Goal: Communication & Community: Answer question/provide support

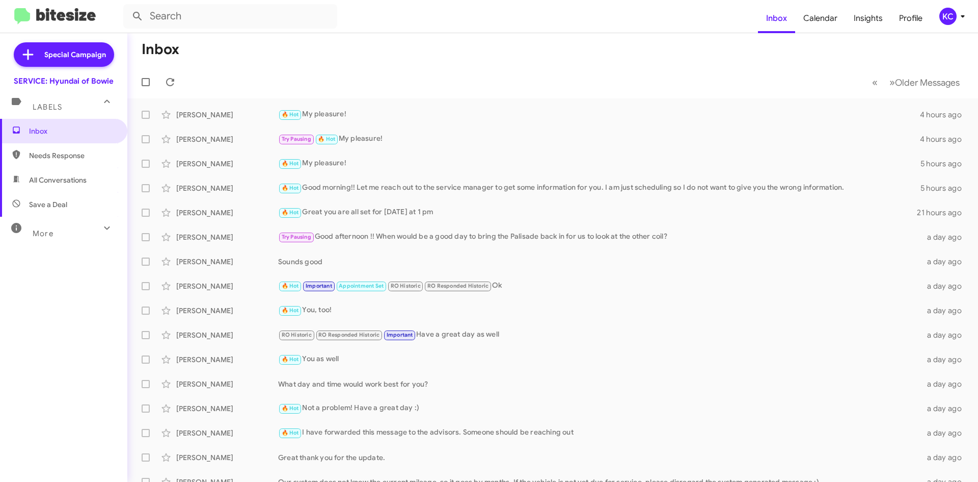
click at [81, 157] on span "Needs Response" at bounding box center [72, 155] width 87 height 10
type input "in:needs-response"
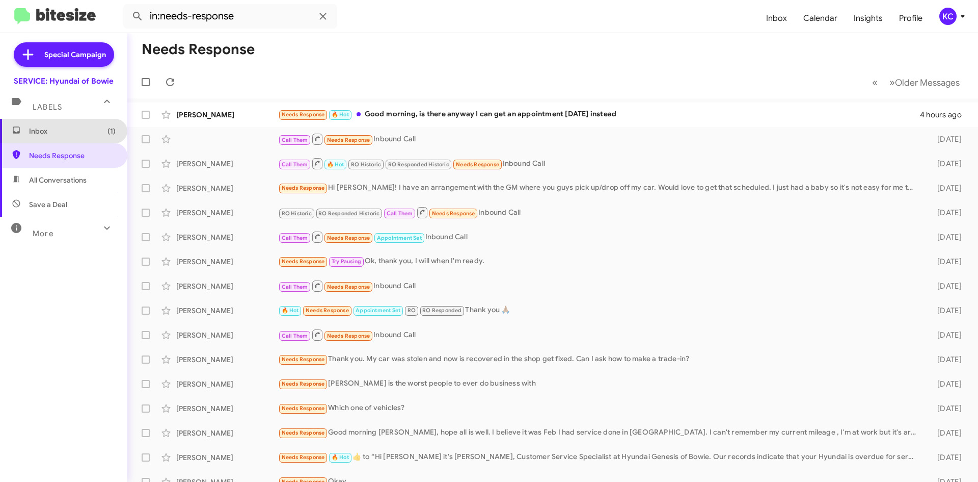
click at [75, 137] on span "Inbox (1)" at bounding box center [63, 131] width 127 height 24
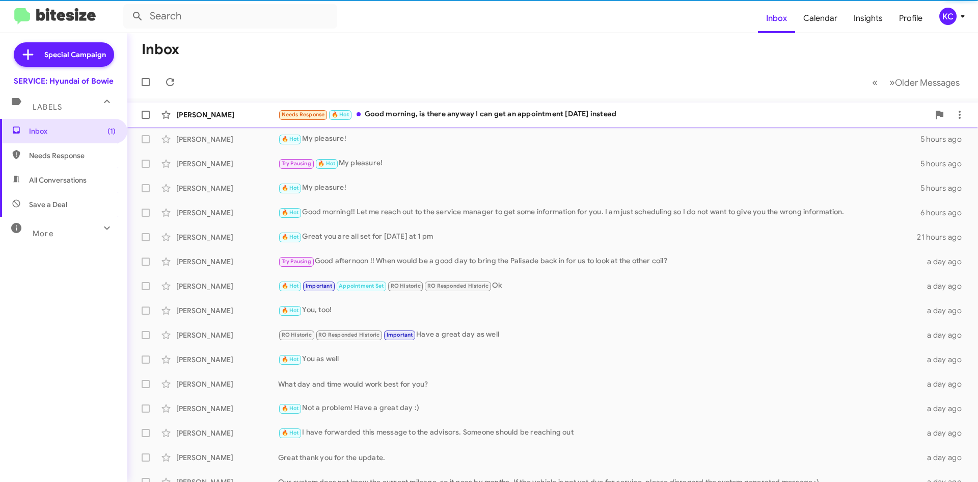
click at [425, 103] on span "[PERSON_NAME] Needs Response 🔥 Hot Good morning, is there anyway I can get an a…" at bounding box center [552, 114] width 851 height 24
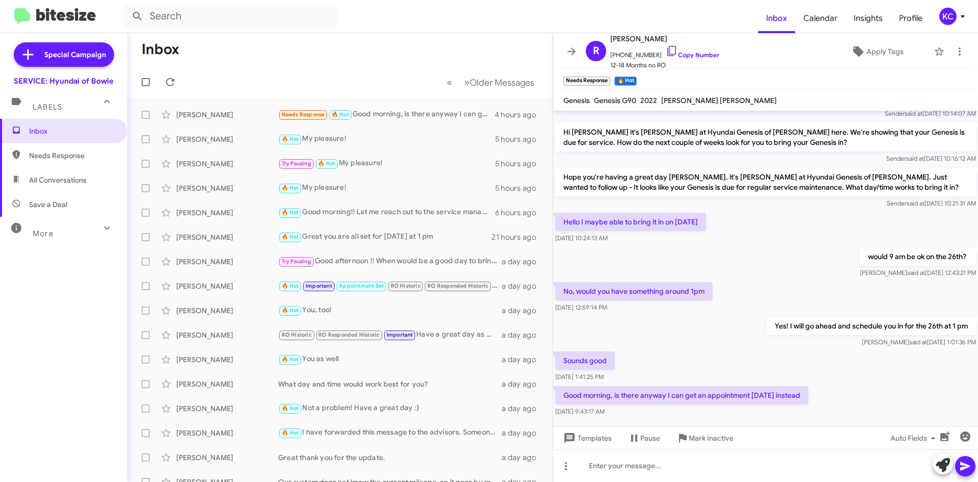
scroll to position [185, 0]
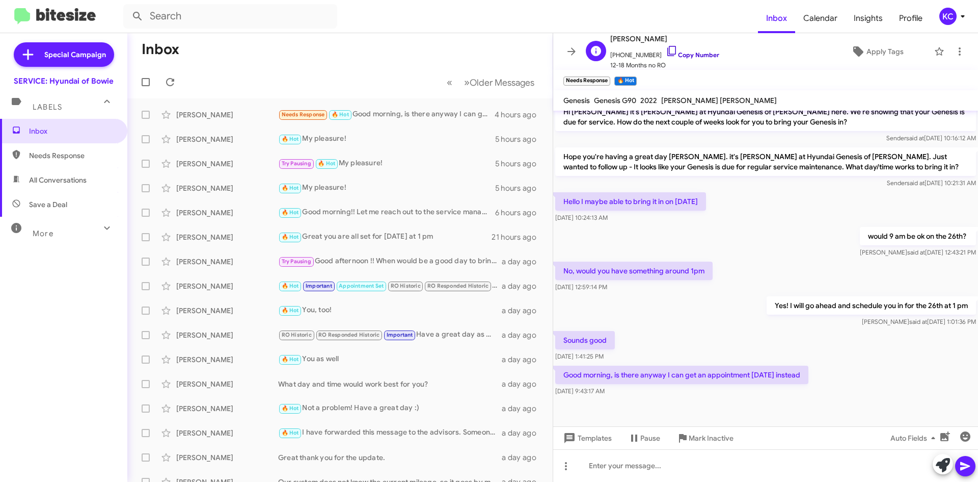
click at [666, 51] on icon at bounding box center [672, 51] width 12 height 12
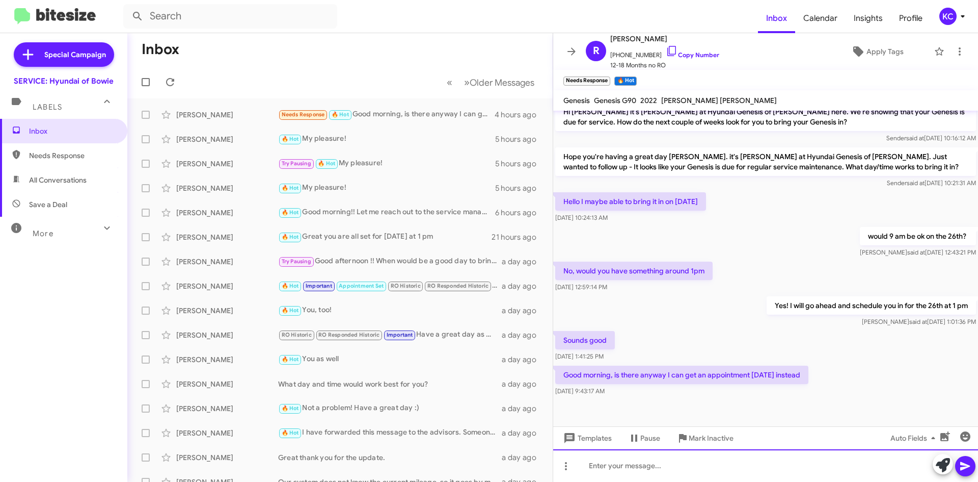
click at [690, 473] on div at bounding box center [765, 465] width 425 height 33
click at [627, 467] on div "Sure thing" at bounding box center [765, 465] width 425 height 33
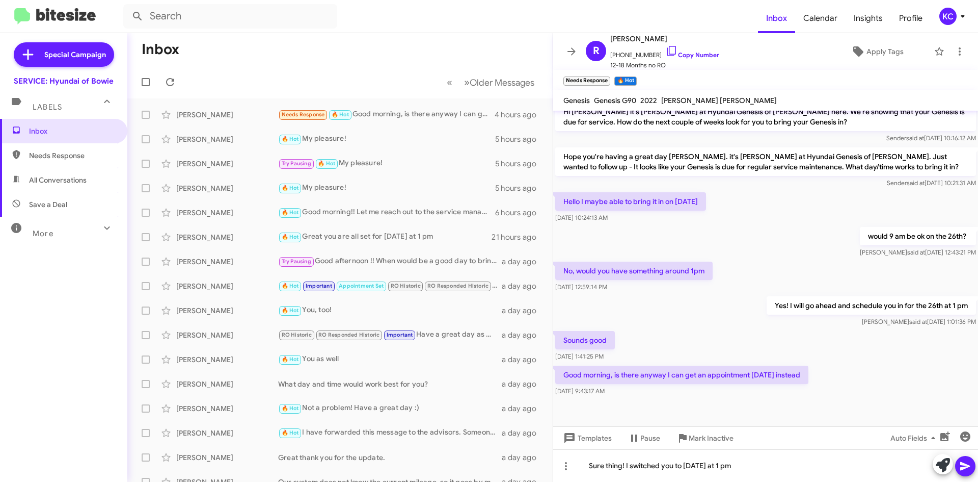
click at [970, 459] on span at bounding box center [965, 466] width 12 height 20
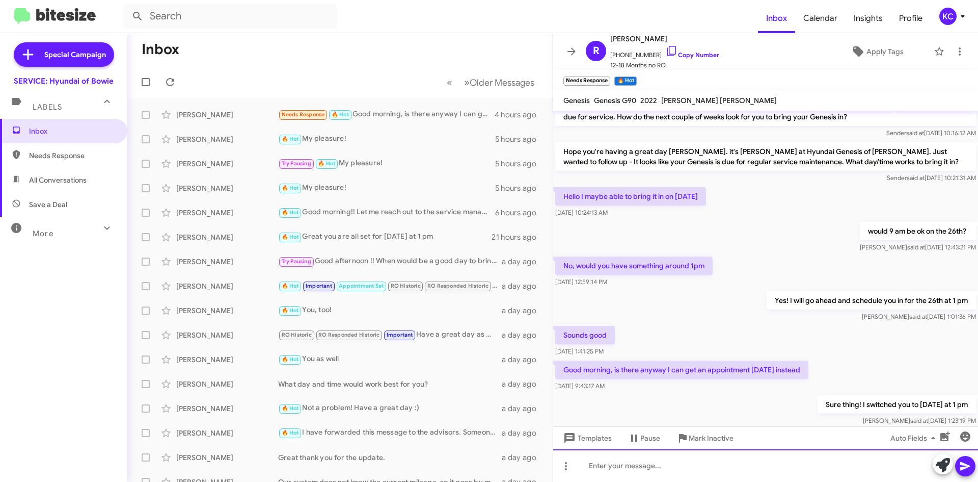
scroll to position [223, 0]
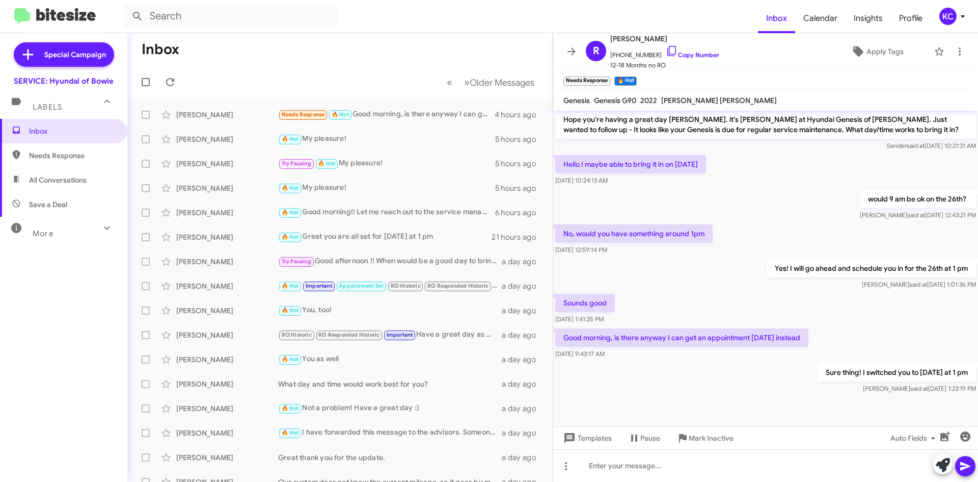
click at [80, 150] on span "Needs Response" at bounding box center [72, 155] width 87 height 10
type input "in:needs-response"
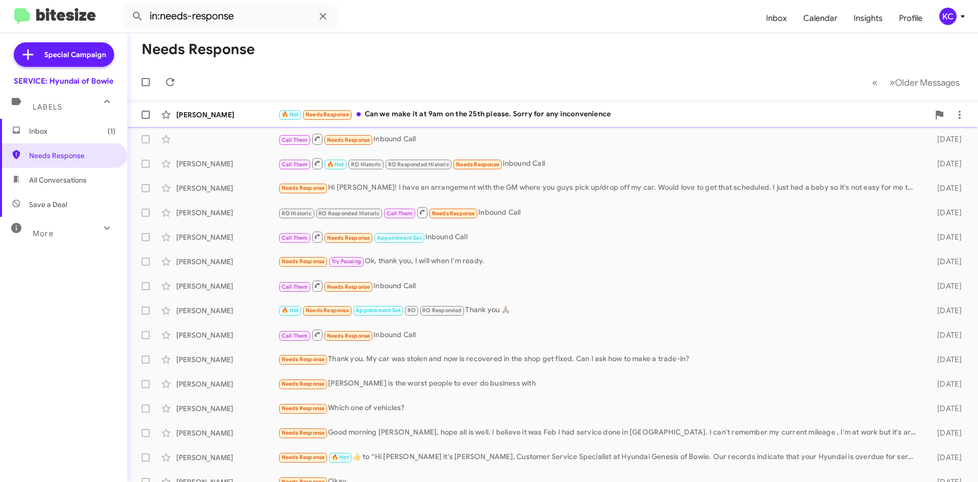
click at [412, 111] on div "🔥 Hot Needs Response Can we make it at 9am on the 25th please. Sorry for any in…" at bounding box center [603, 115] width 651 height 12
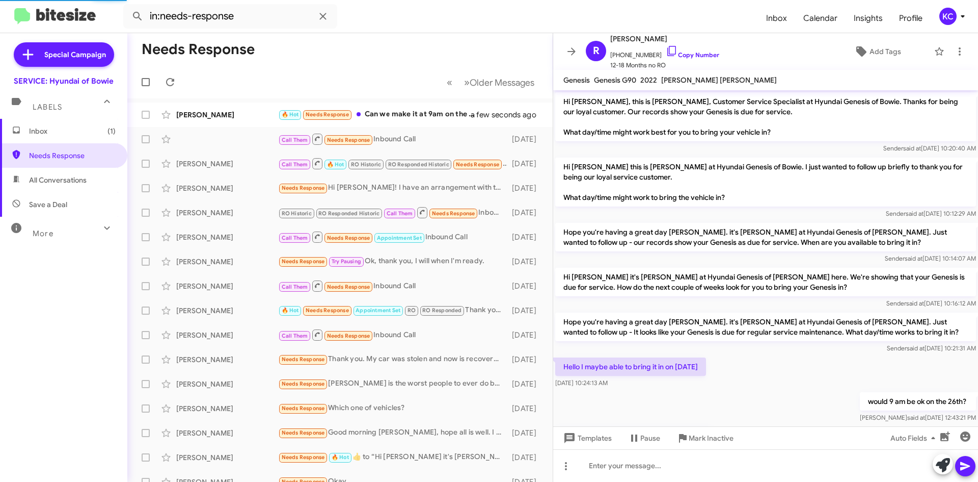
scroll to position [239, 0]
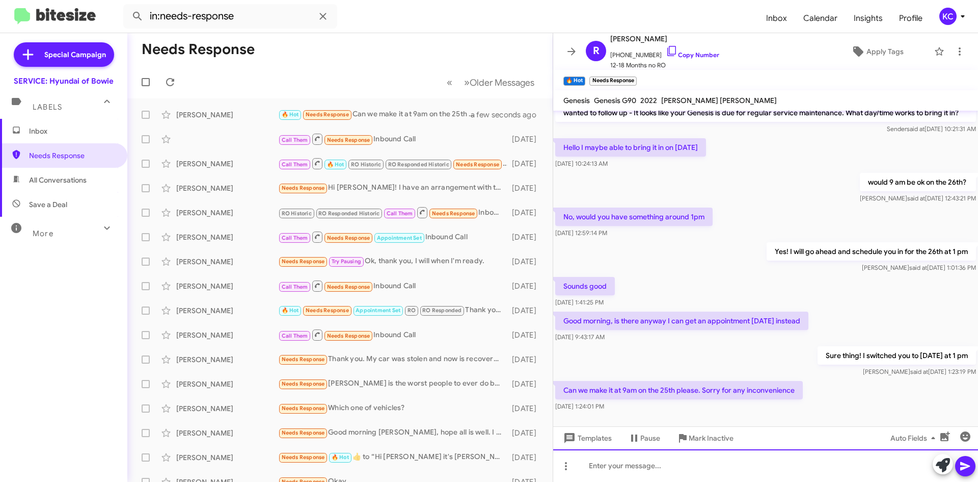
click at [589, 465] on div at bounding box center [765, 465] width 425 height 33
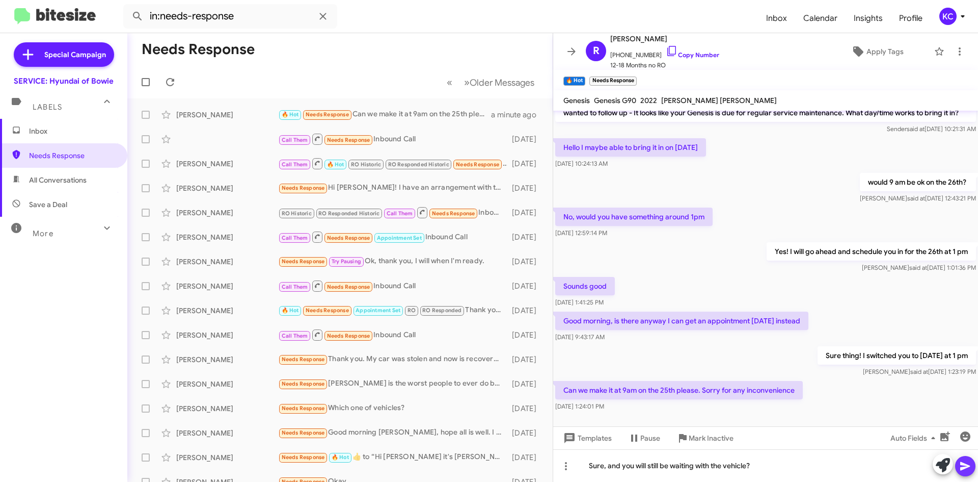
click at [965, 457] on span at bounding box center [965, 466] width 12 height 20
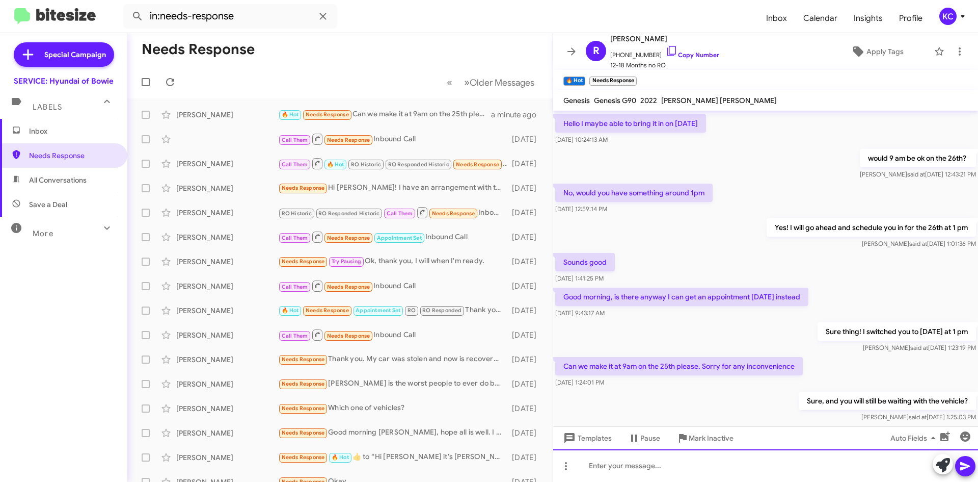
scroll to position [297, 0]
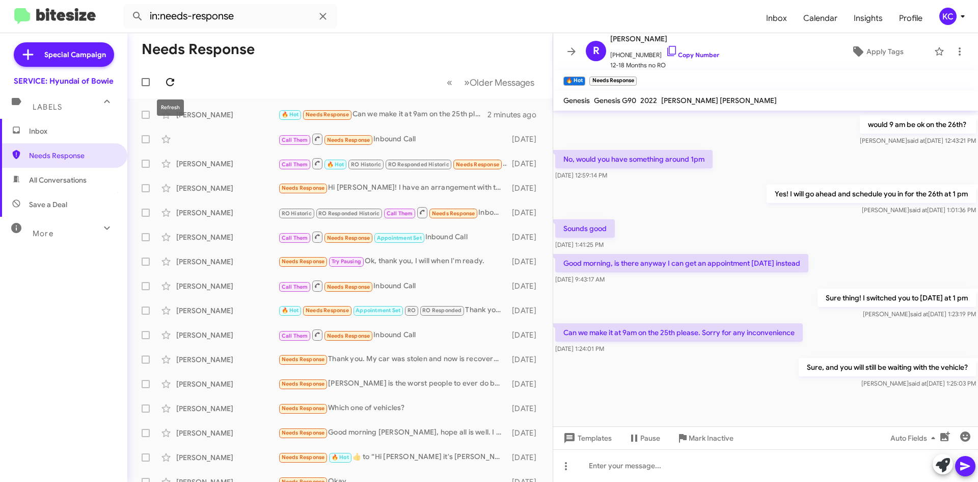
click at [164, 82] on icon at bounding box center [170, 82] width 12 height 12
